Goal: Task Accomplishment & Management: Use online tool/utility

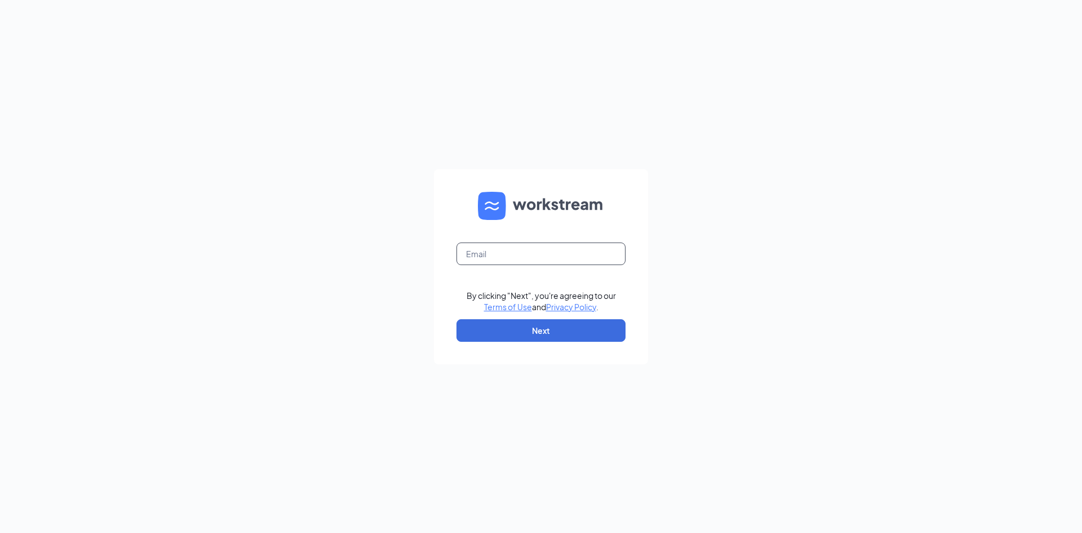
click at [520, 251] on input "text" at bounding box center [541, 253] width 169 height 23
type input "[EMAIL_ADDRESS][PERSON_NAME][DOMAIN_NAME]"
click at [545, 334] on button "Next" at bounding box center [541, 330] width 169 height 23
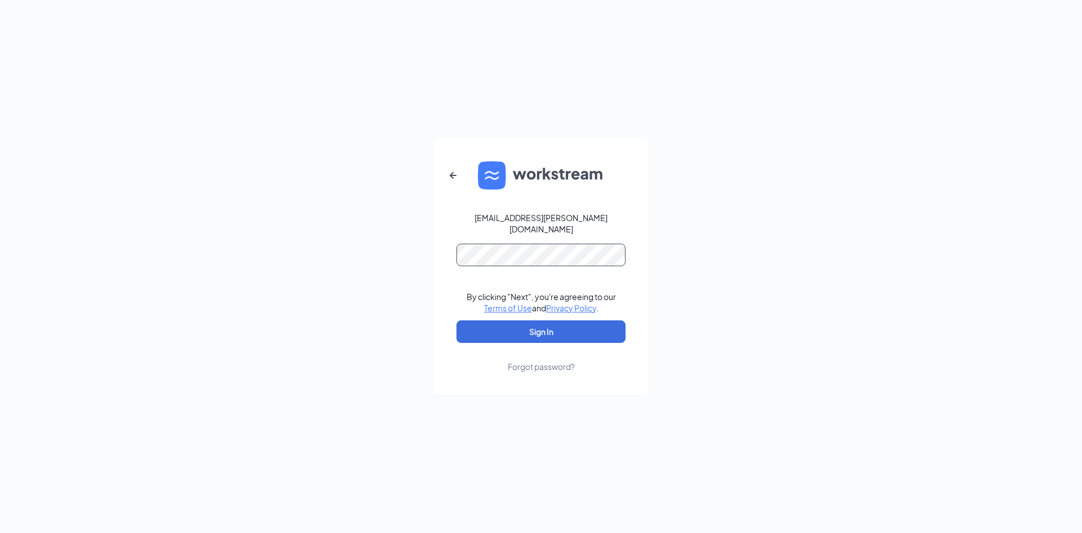
click at [457, 320] on button "Sign In" at bounding box center [541, 331] width 169 height 23
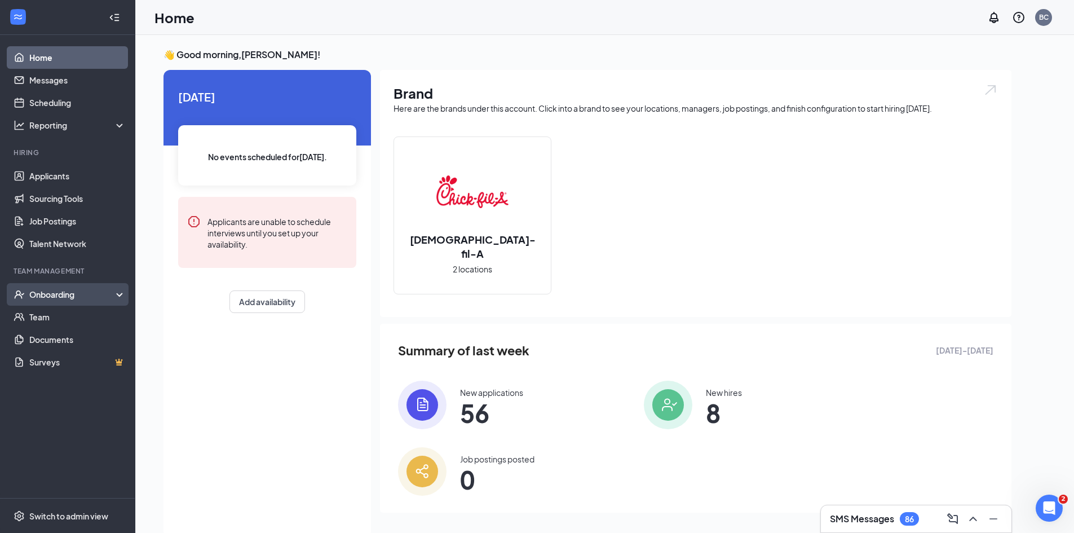
click at [50, 298] on div "Onboarding" at bounding box center [72, 294] width 87 height 11
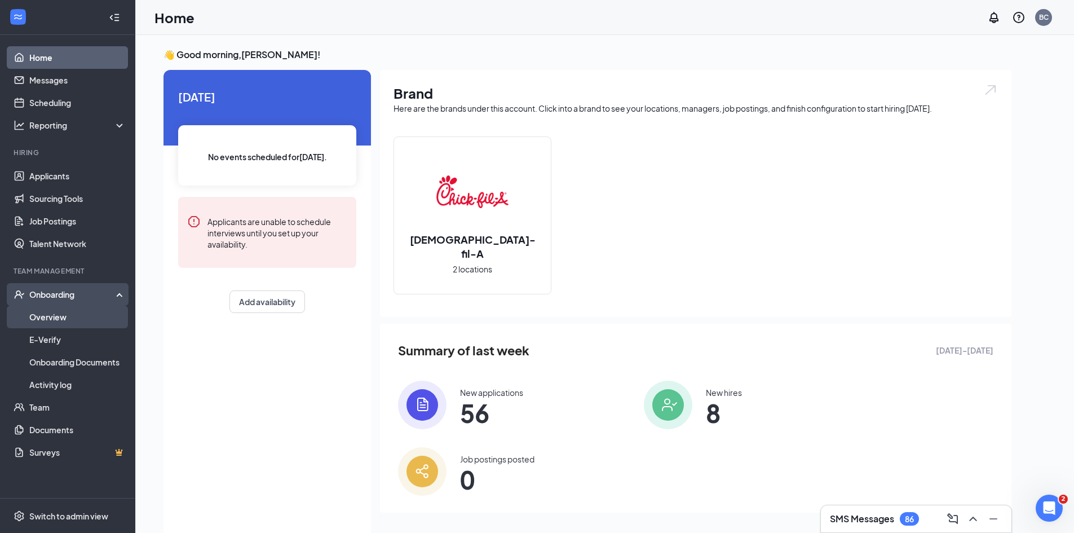
click at [50, 311] on link "Overview" at bounding box center [77, 316] width 96 height 23
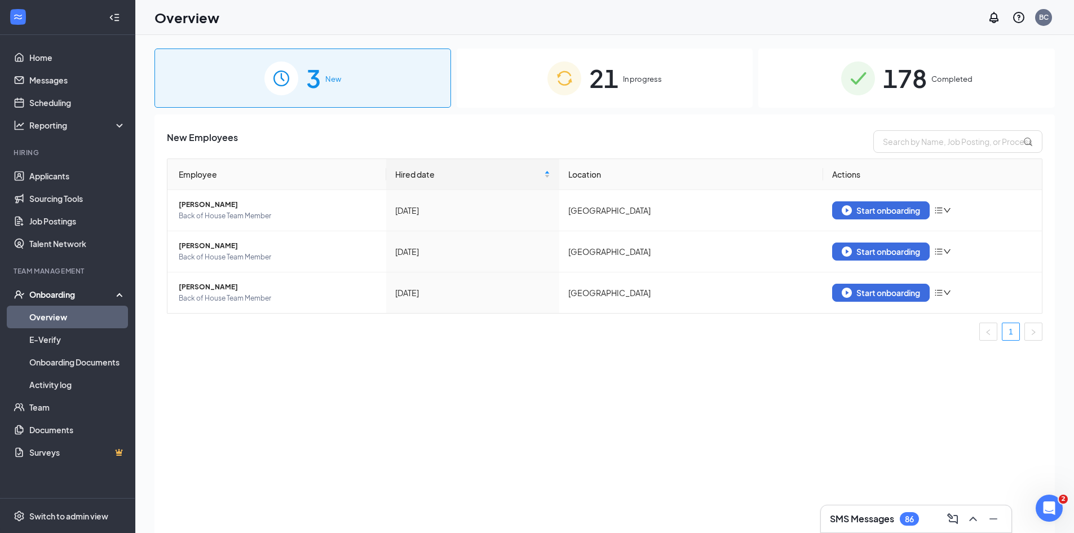
click at [616, 76] on span "21" at bounding box center [603, 78] width 29 height 39
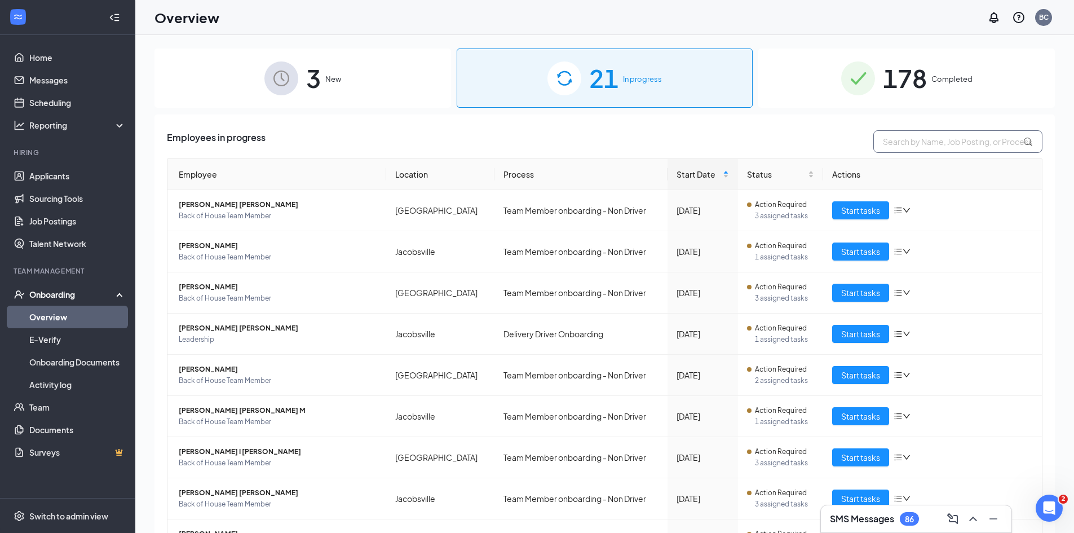
click at [892, 134] on input "text" at bounding box center [957, 141] width 169 height 23
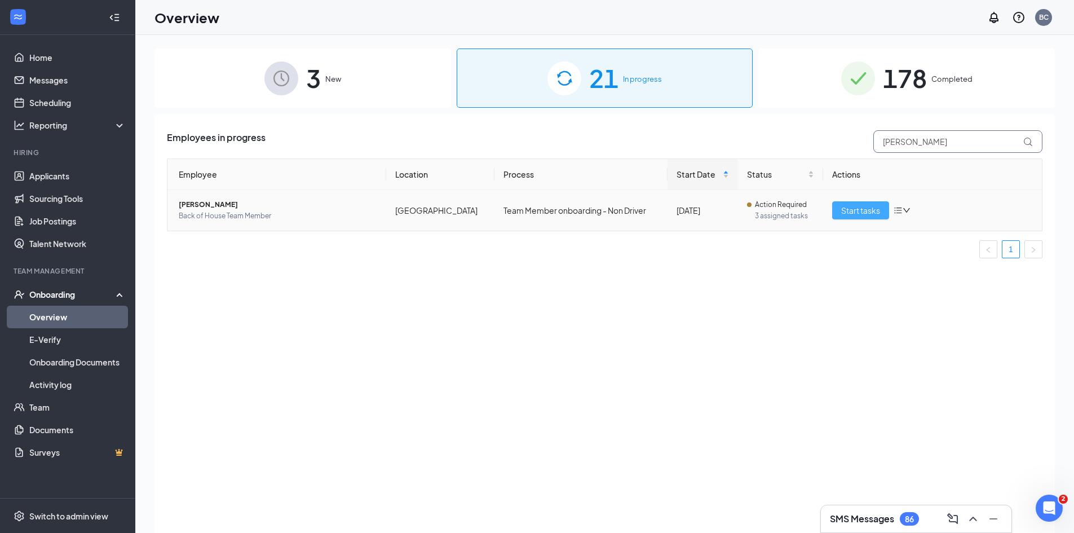
type input "hugo"
click at [845, 212] on span "Start tasks" at bounding box center [860, 210] width 39 height 12
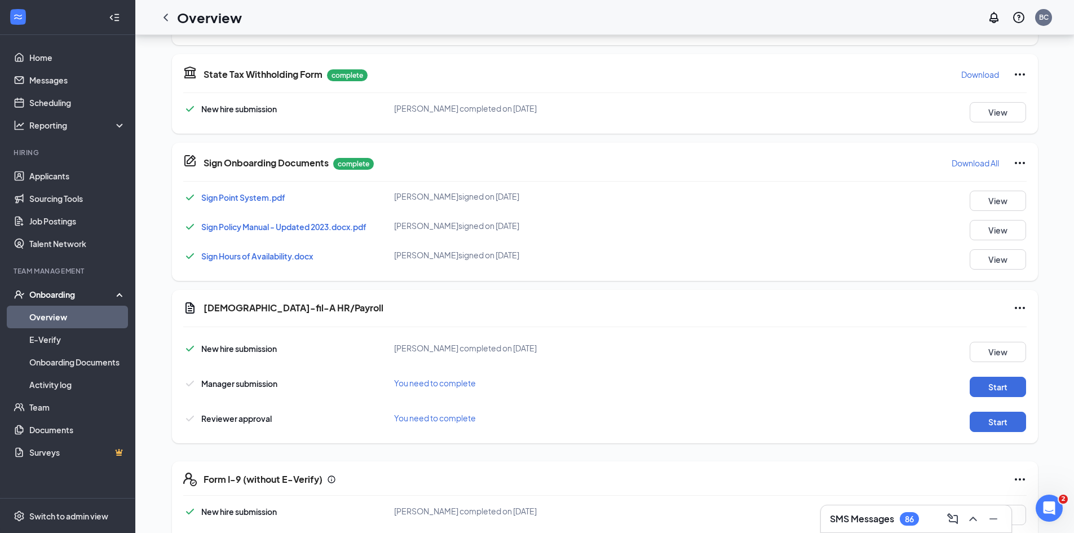
scroll to position [459, 0]
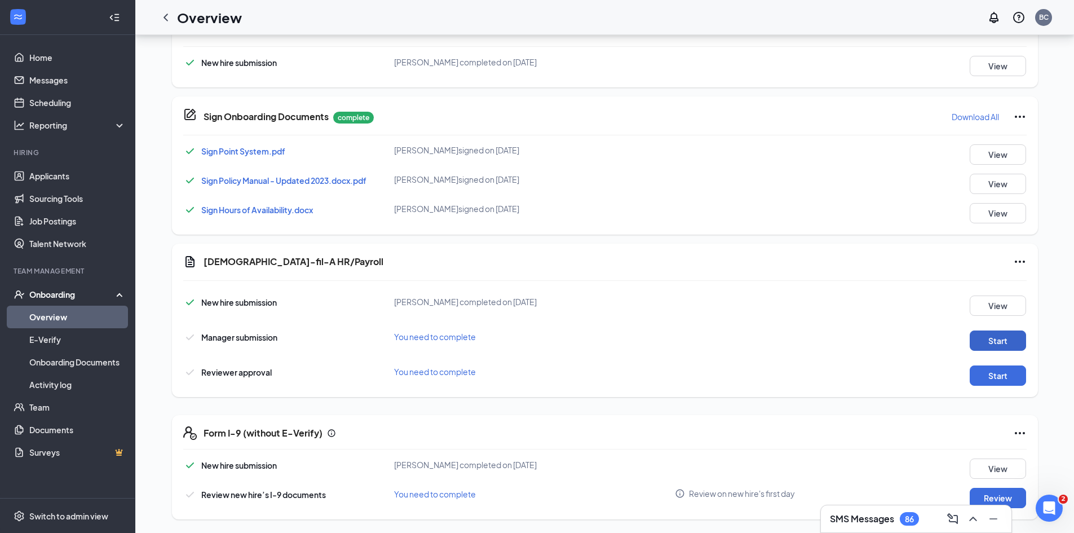
click at [994, 340] on button "Start" at bounding box center [997, 340] width 56 height 20
click at [1043, 16] on div "BC" at bounding box center [1044, 17] width 10 height 10
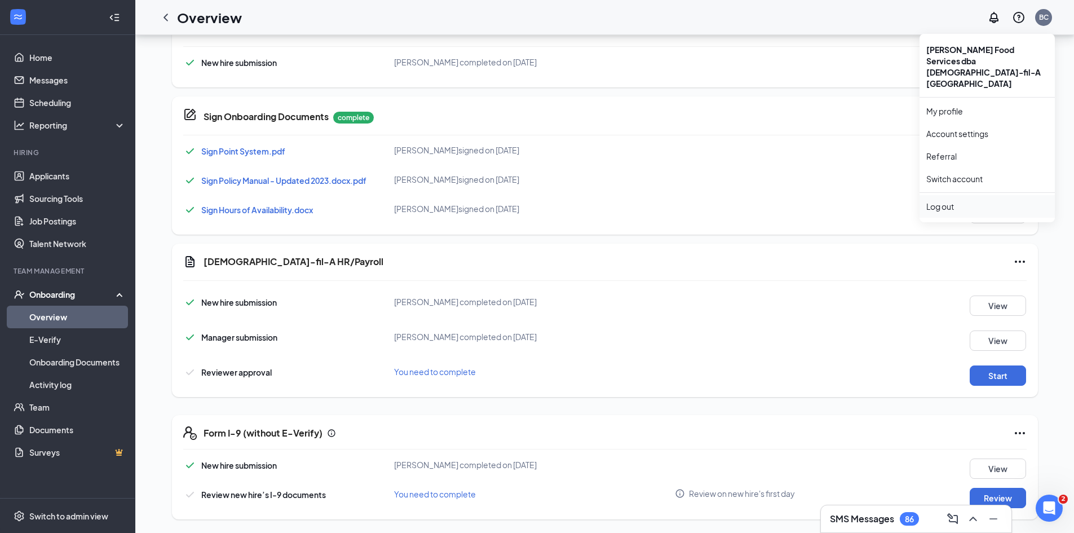
click at [942, 201] on div "Log out" at bounding box center [987, 206] width 122 height 11
